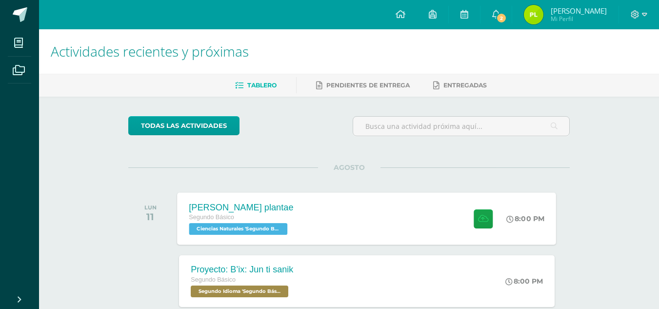
click at [320, 226] on div "[PERSON_NAME] plantae Segundo Básico Ciencias Naturales 'Segundo Básico B' 8:00…" at bounding box center [366, 218] width 379 height 52
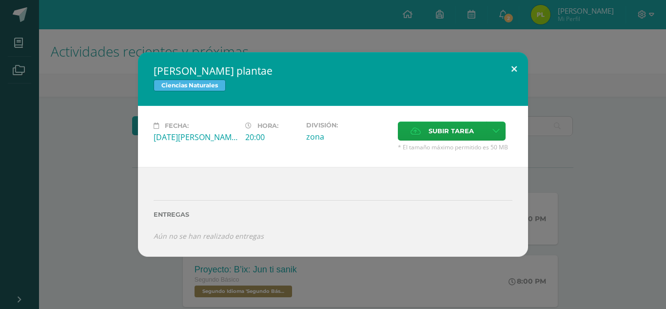
click at [512, 71] on button at bounding box center [514, 68] width 28 height 33
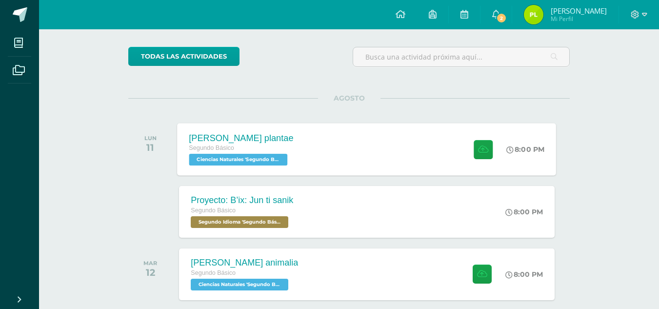
scroll to position [116, 0]
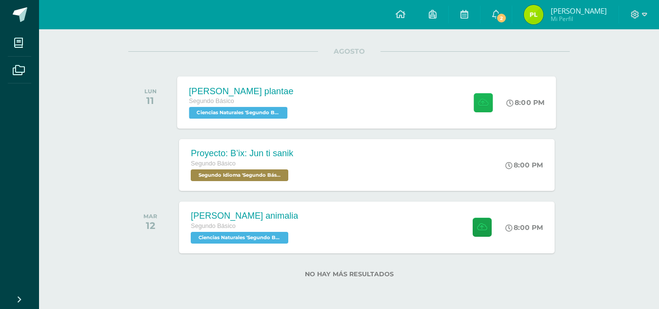
click at [481, 102] on icon at bounding box center [483, 102] width 10 height 8
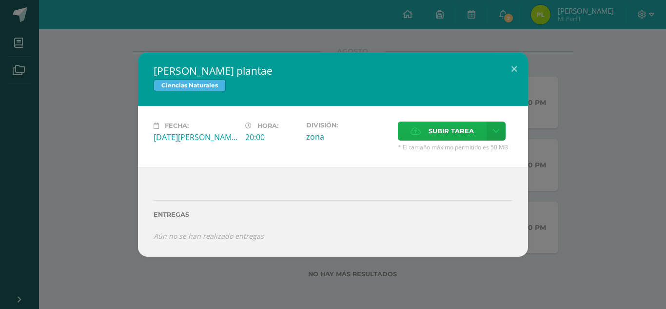
click at [450, 133] on span "Subir tarea" at bounding box center [450, 131] width 45 height 18
click at [0, 0] on input "Subir tarea" at bounding box center [0, 0] width 0 height 0
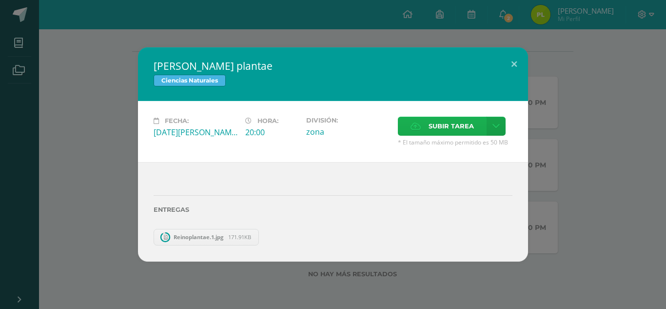
click at [449, 130] on span "Subir tarea" at bounding box center [450, 126] width 45 height 18
click at [0, 0] on input "Subir tarea" at bounding box center [0, 0] width 0 height 0
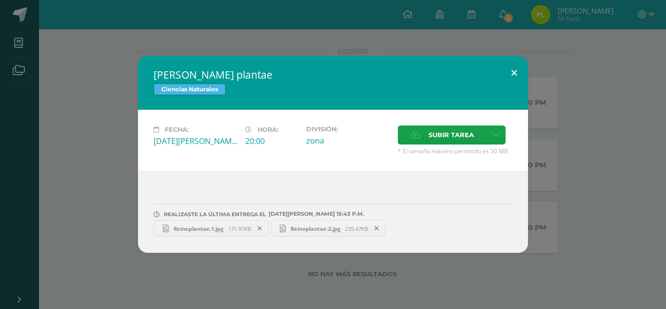
click at [514, 74] on button at bounding box center [514, 72] width 28 height 33
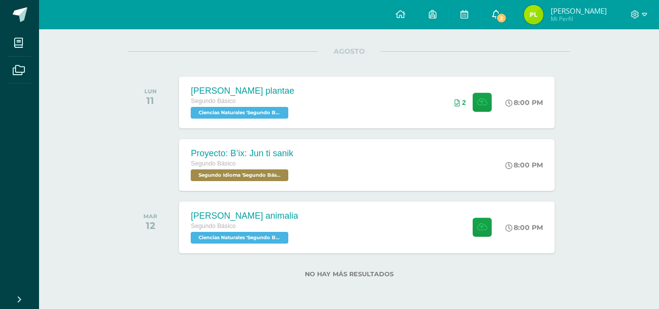
click at [506, 21] on span "2" at bounding box center [501, 18] width 11 height 11
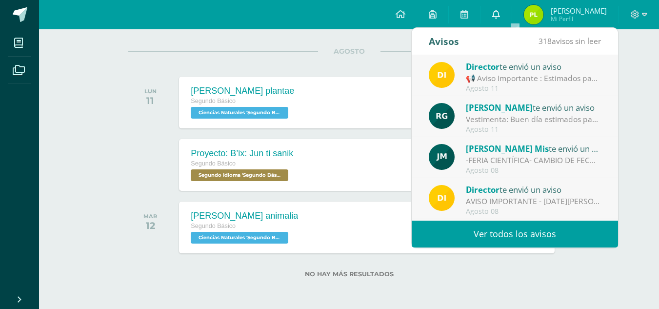
click at [500, 14] on icon at bounding box center [496, 14] width 8 height 9
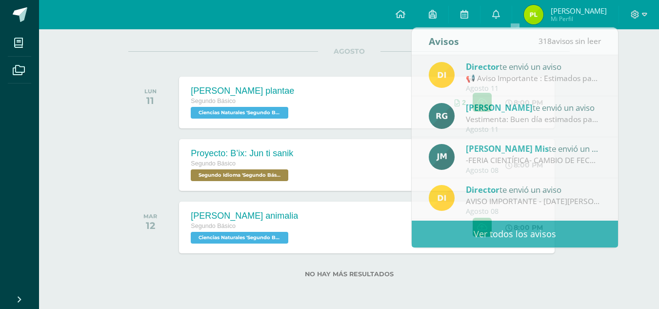
click at [628, 58] on div "Actividades recientes y próximas Tablero Pendientes de entrega Entregadas todas…" at bounding box center [349, 110] width 620 height 395
